Goal: Transaction & Acquisition: Purchase product/service

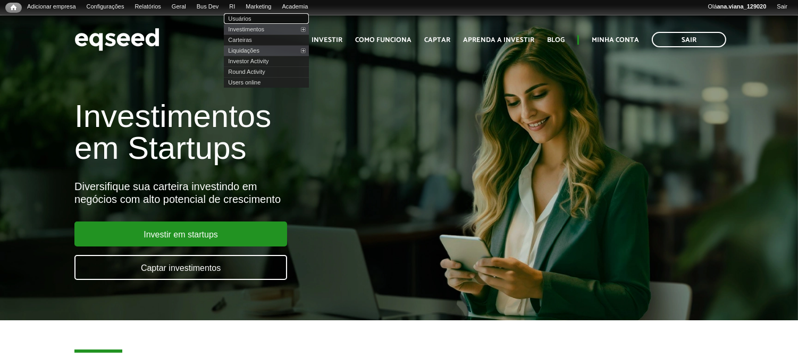
click at [256, 20] on link "Usuários" at bounding box center [266, 18] width 85 height 11
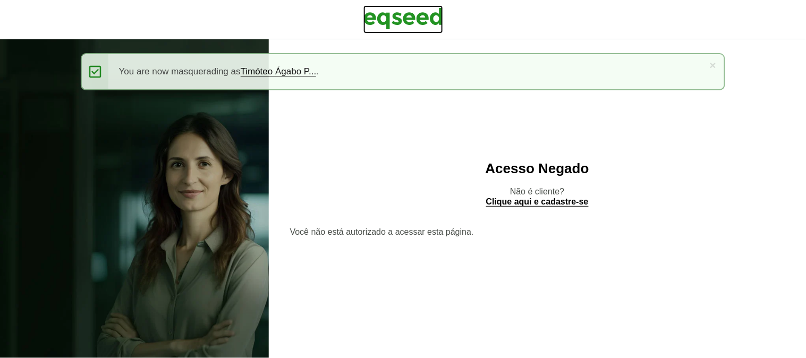
click at [417, 11] on img at bounding box center [403, 18] width 80 height 27
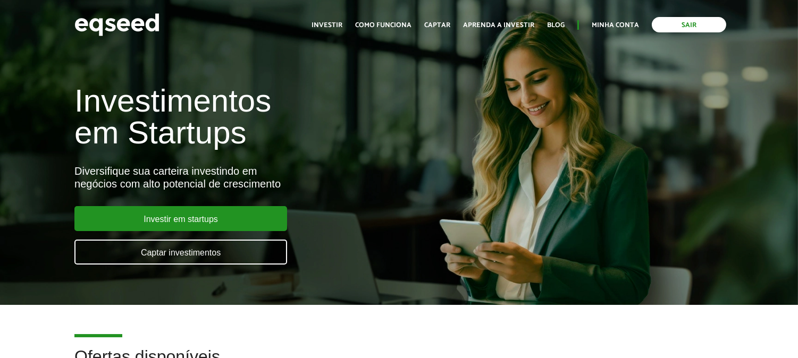
click at [674, 27] on link "Sair" at bounding box center [688, 24] width 74 height 15
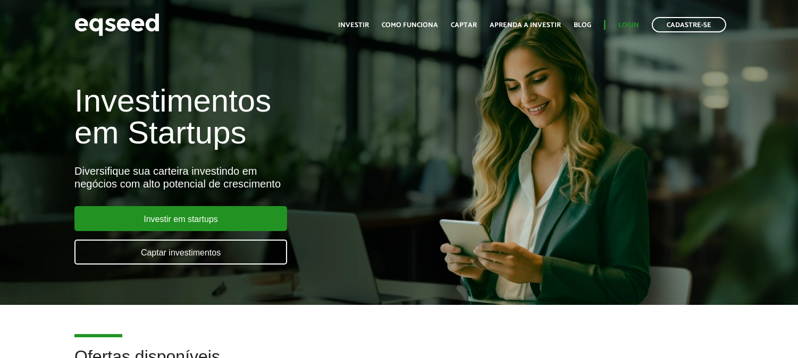
click at [633, 19] on ul "Início Investir Como funciona Captar Aprenda a investir Blog Login Cadastre-se" at bounding box center [532, 24] width 399 height 15
click at [628, 23] on link "Login" at bounding box center [628, 25] width 21 height 7
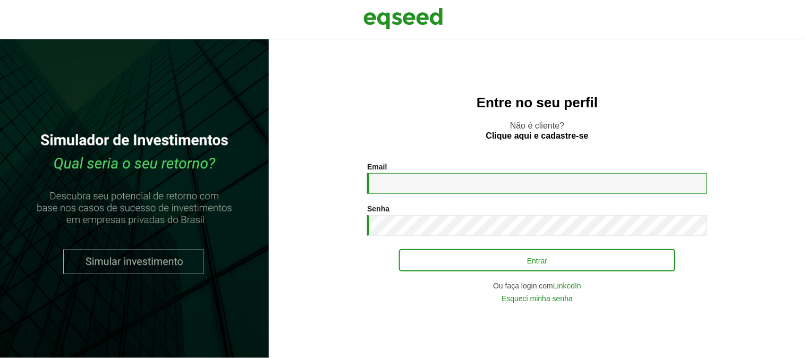
type input "**********"
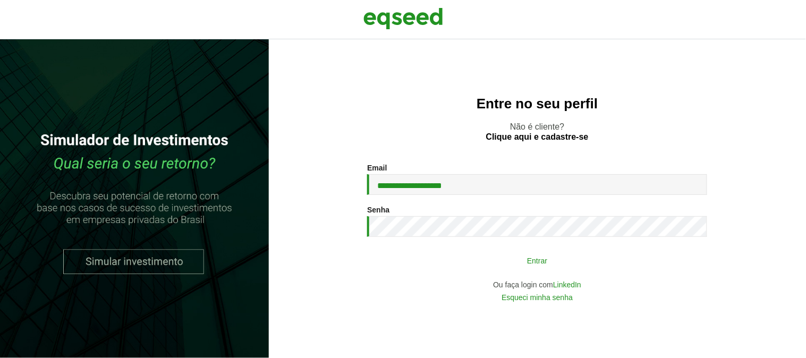
click at [527, 258] on button "Entrar" at bounding box center [537, 260] width 276 height 20
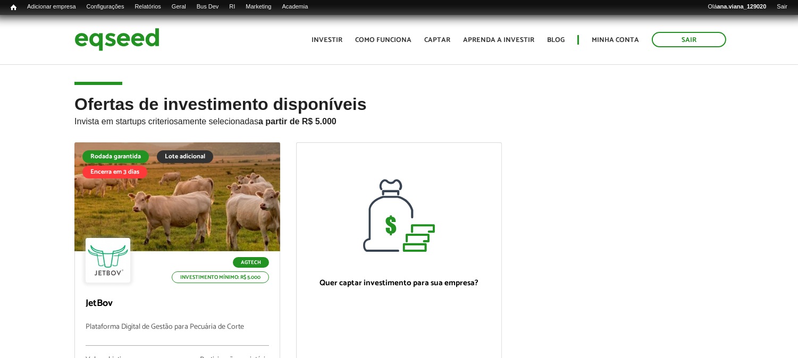
drag, startPoint x: 751, startPoint y: 76, endPoint x: 708, endPoint y: 51, distance: 49.8
click at [751, 76] on article "Ofertas de investimento disponíveis Invista em startups criteriosamente selecio…" at bounding box center [399, 272] width 798 height 418
click at [693, 39] on link "Sair" at bounding box center [688, 39] width 74 height 15
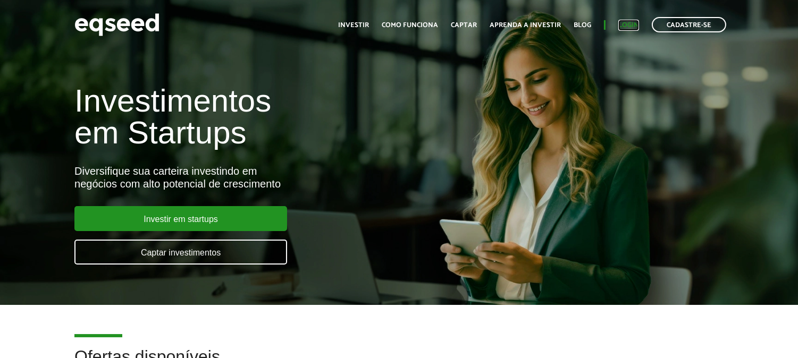
click at [620, 22] on link "Login" at bounding box center [628, 25] width 21 height 7
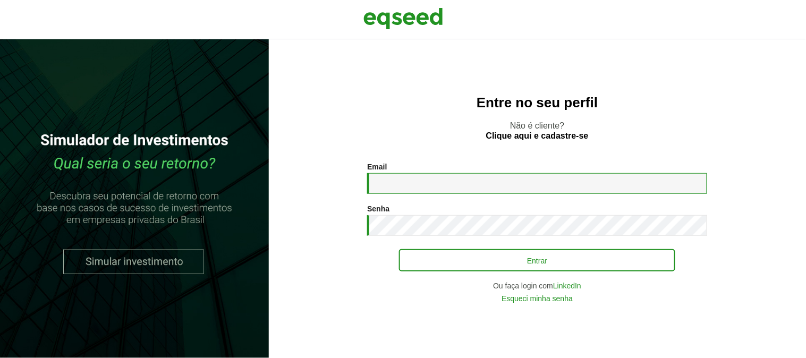
type input "**********"
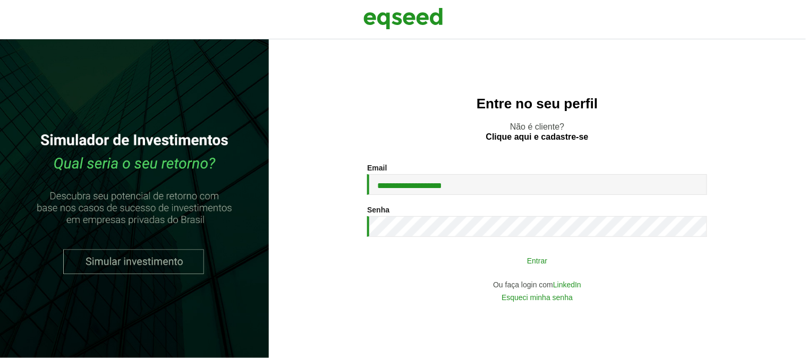
click at [510, 255] on button "Entrar" at bounding box center [537, 260] width 276 height 20
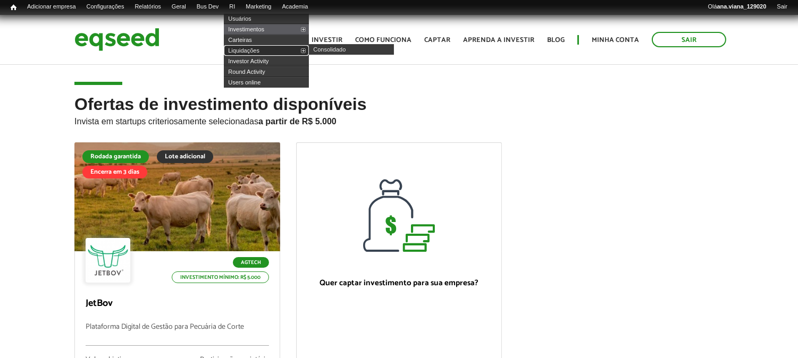
click at [258, 51] on link "Liquidações" at bounding box center [266, 50] width 85 height 11
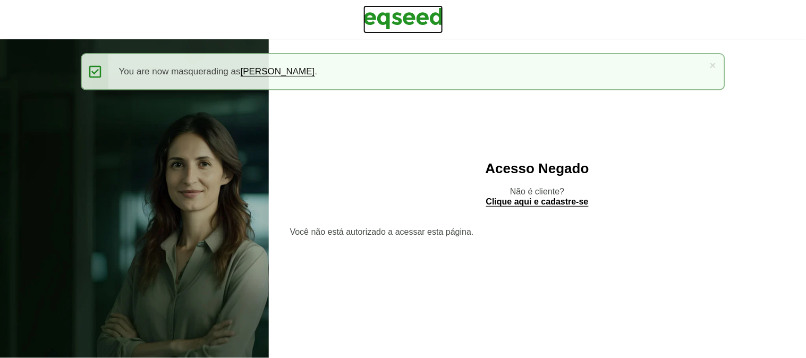
click at [431, 15] on img at bounding box center [403, 18] width 80 height 27
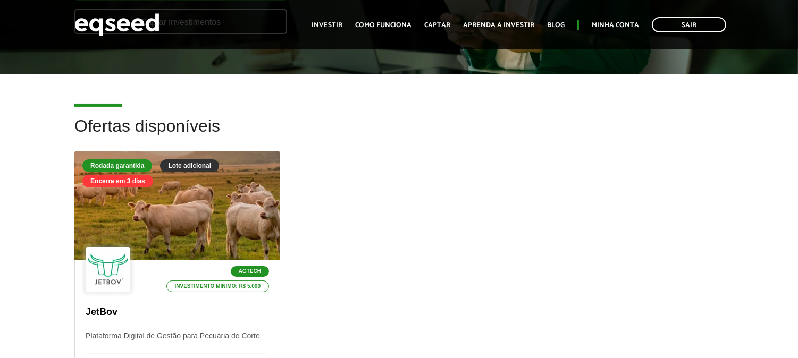
scroll to position [59, 0]
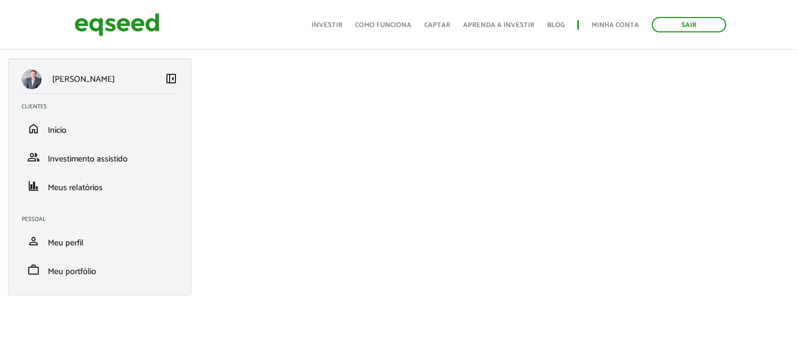
scroll to position [236, 0]
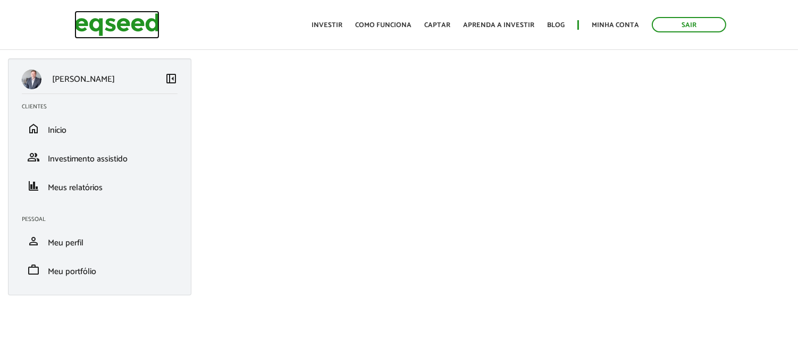
click at [94, 27] on img at bounding box center [116, 25] width 85 height 28
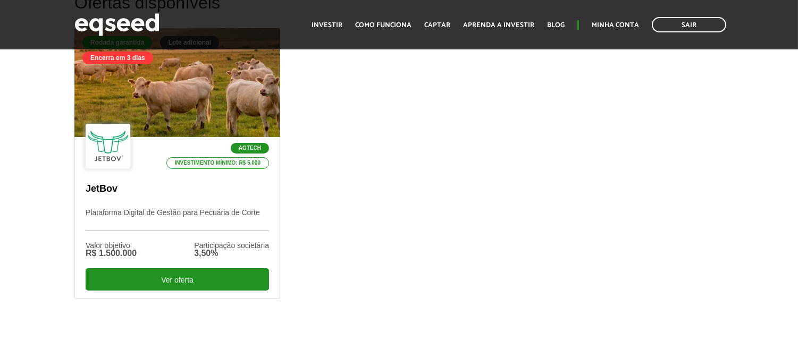
scroll to position [177, 0]
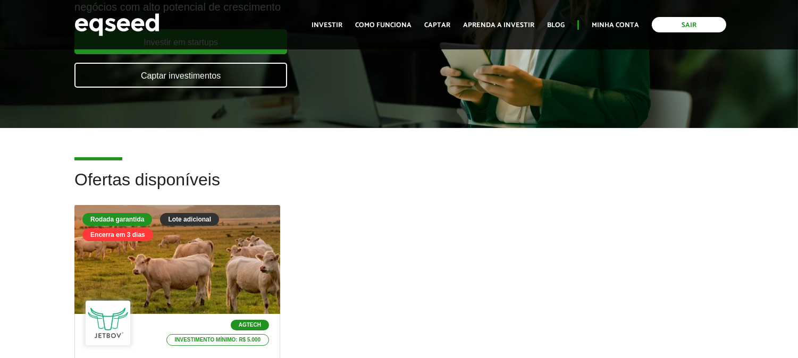
click at [679, 30] on link "Sair" at bounding box center [688, 24] width 74 height 15
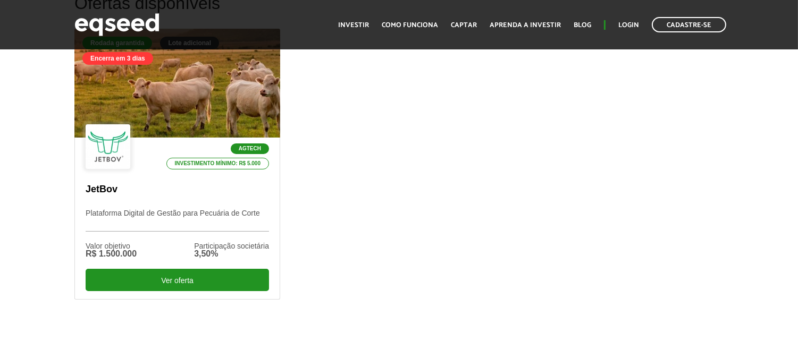
scroll to position [354, 0]
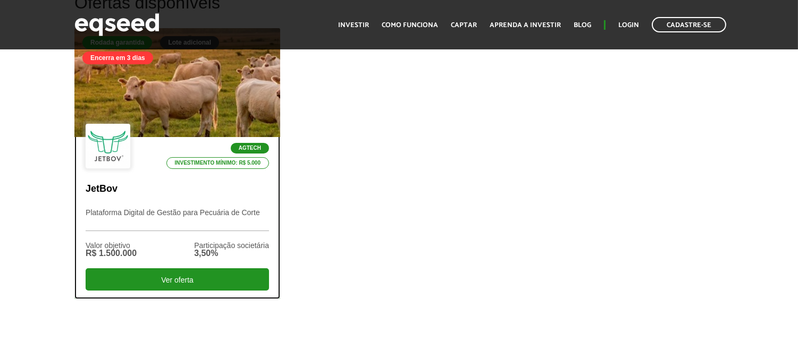
click at [162, 208] on p "Plataforma Digital de Gestão para Pecuária de Corte" at bounding box center [177, 219] width 183 height 23
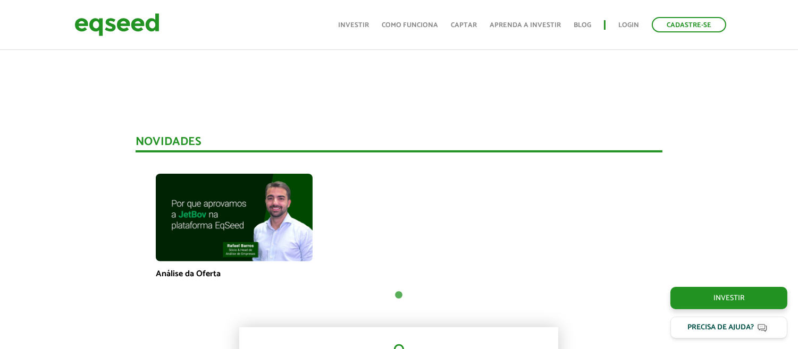
scroll to position [826, 0]
